Goal: Transaction & Acquisition: Purchase product/service

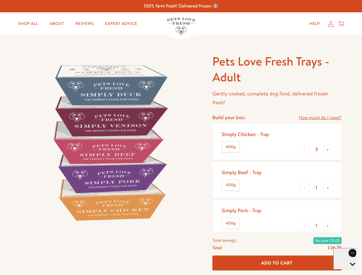
click at [181, 138] on img at bounding box center [110, 143] width 178 height 178
click at [320, 118] on link "How much do I need?" at bounding box center [320, 118] width 43 height 8
click at [0, 0] on div "Feeding guide Find out exactly how much food your dog needs Select a breed Affe…" at bounding box center [0, 0] width 0 height 0
click at [328, 150] on button "+" at bounding box center [327, 149] width 9 height 9
type input "4"
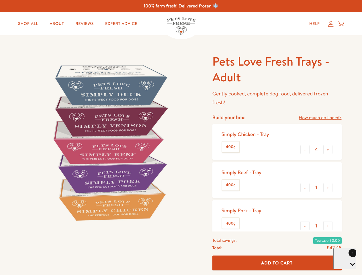
click at [305, 188] on button "-" at bounding box center [304, 187] width 9 height 9
click at [328, 188] on button "+" at bounding box center [327, 187] width 9 height 9
click at [305, 226] on button "-" at bounding box center [304, 225] width 9 height 9
type input "1"
click at [328, 226] on button "+" at bounding box center [327, 225] width 9 height 9
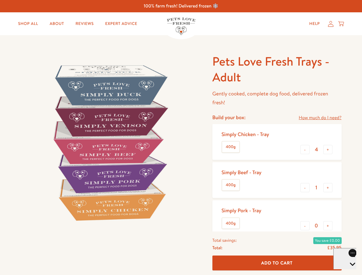
type input "1"
